Goal: Information Seeking & Learning: Learn about a topic

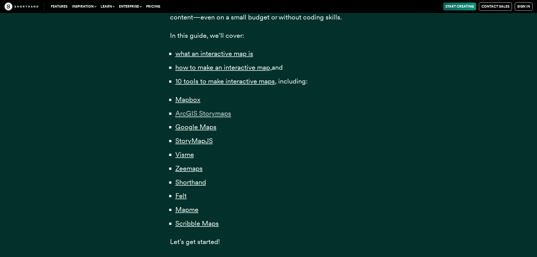
scroll to position [366, 0]
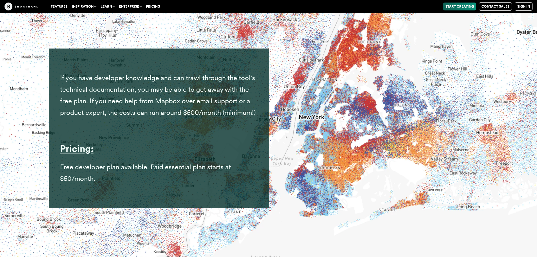
scroll to position [3229, 0]
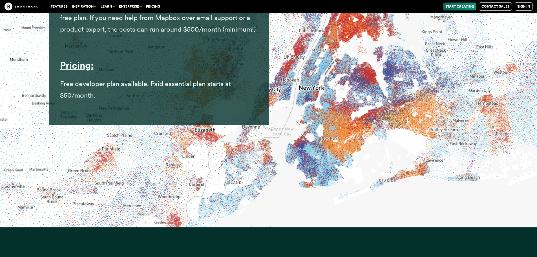
click at [130, 97] on span "Free developer plan available. Paid essential plan starts at $50/month." at bounding box center [145, 89] width 171 height 20
click at [130, 94] on span "Free developer plan available. Paid essential plan starts at $50/month." at bounding box center [145, 89] width 171 height 20
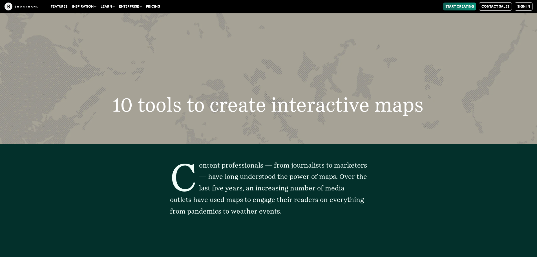
scroll to position [2186, 0]
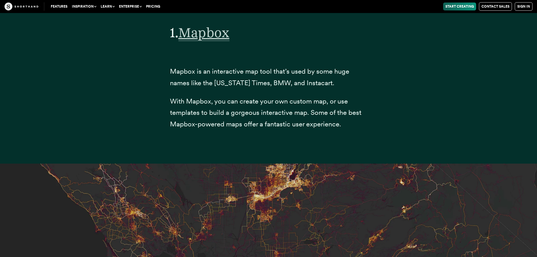
click at [215, 41] on span "Mapbox" at bounding box center [203, 32] width 51 height 17
